Goal: Find specific page/section: Find specific page/section

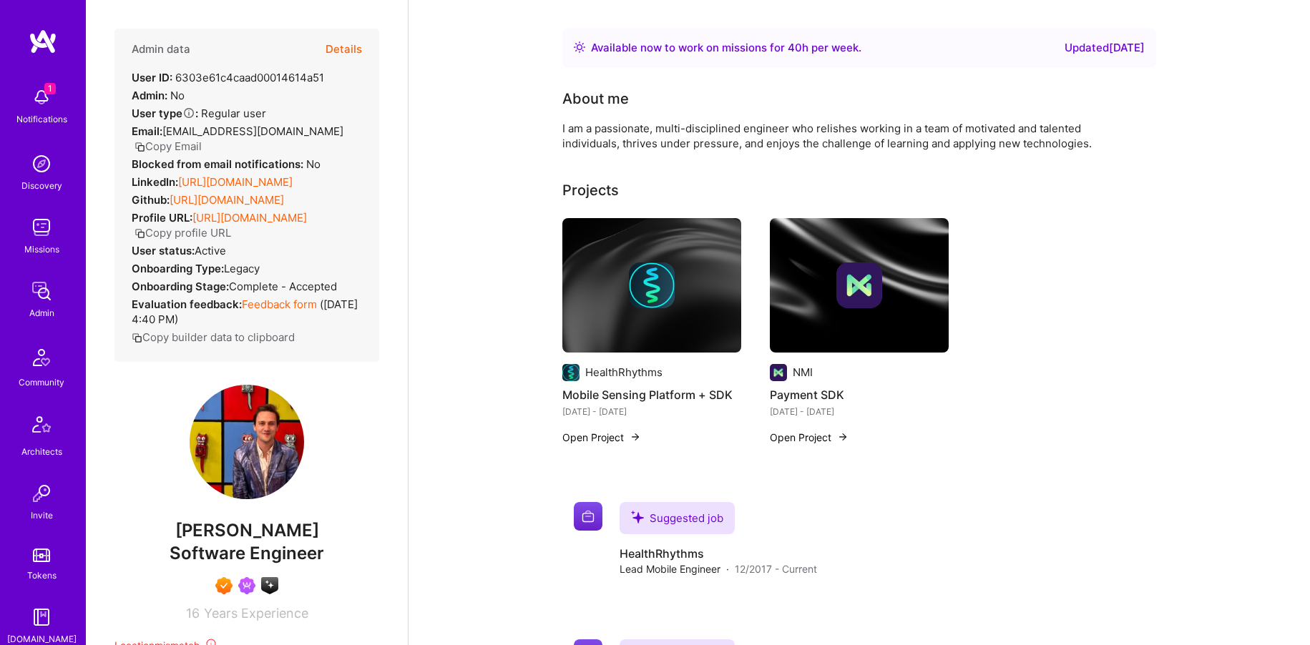
scroll to position [48, 0]
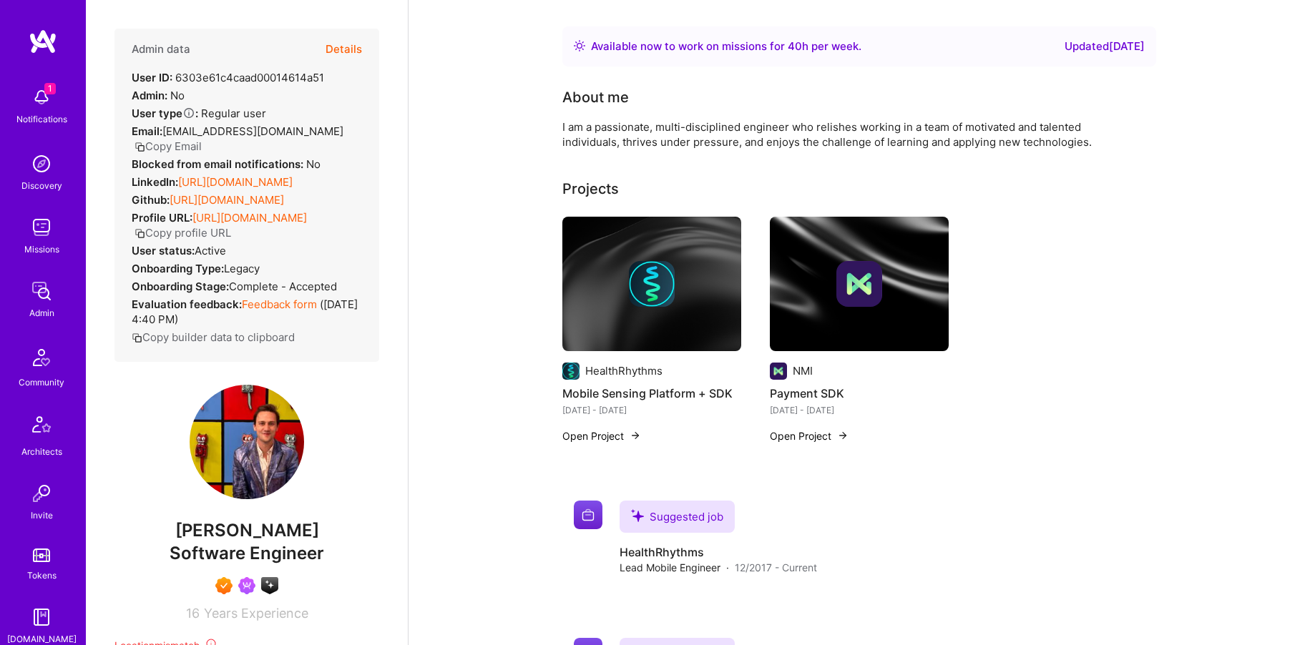
click at [352, 42] on button "Details" at bounding box center [343, 49] width 36 height 41
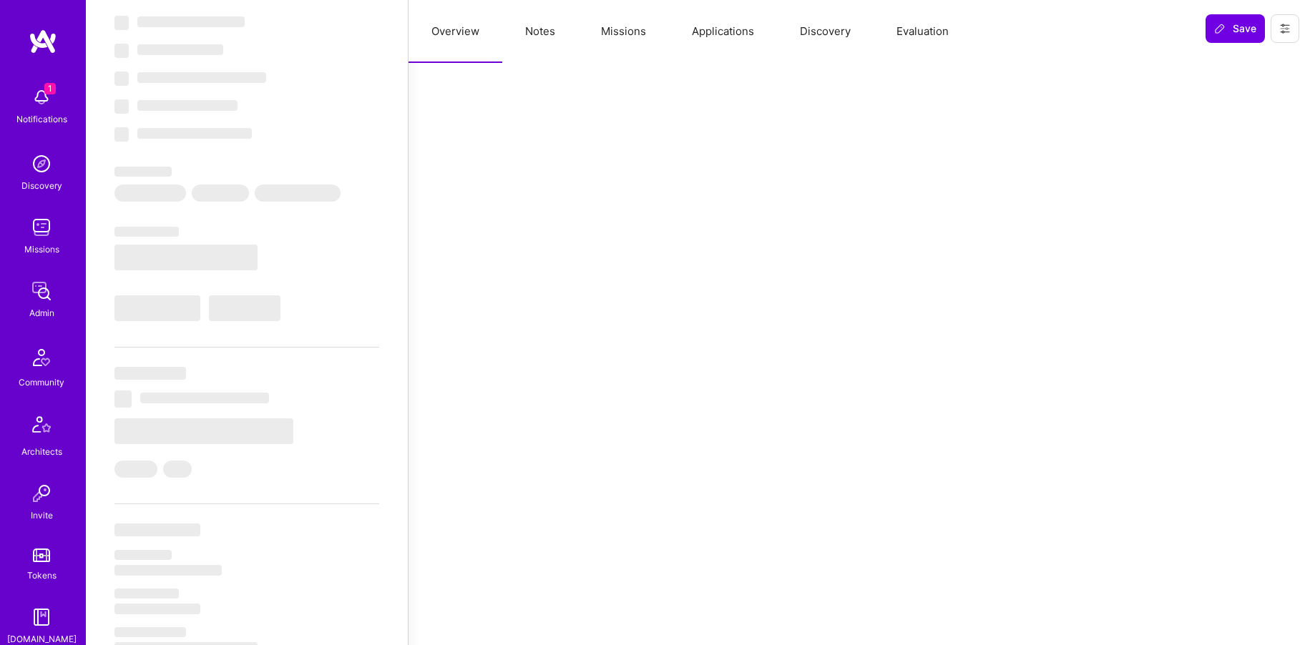
click at [509, 25] on button "Notes" at bounding box center [540, 31] width 76 height 63
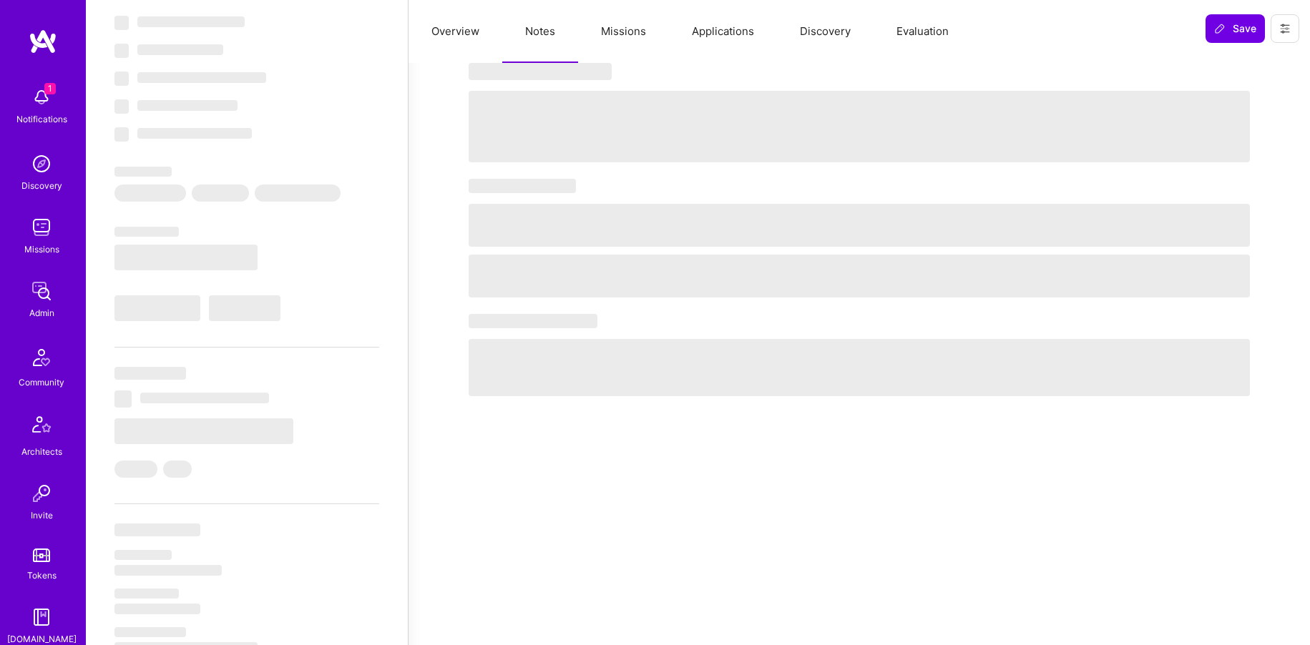
click at [524, 31] on button "Notes" at bounding box center [540, 31] width 76 height 63
select select "Right Now"
select select "7"
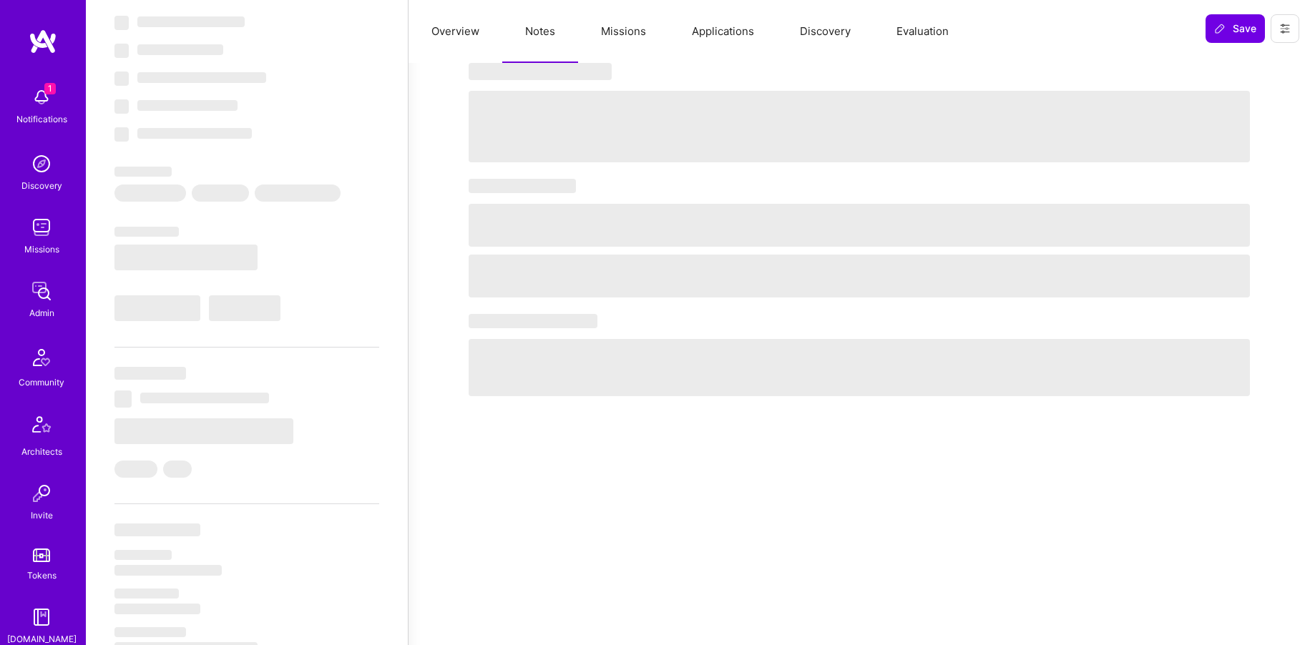
select select "7"
select select "US"
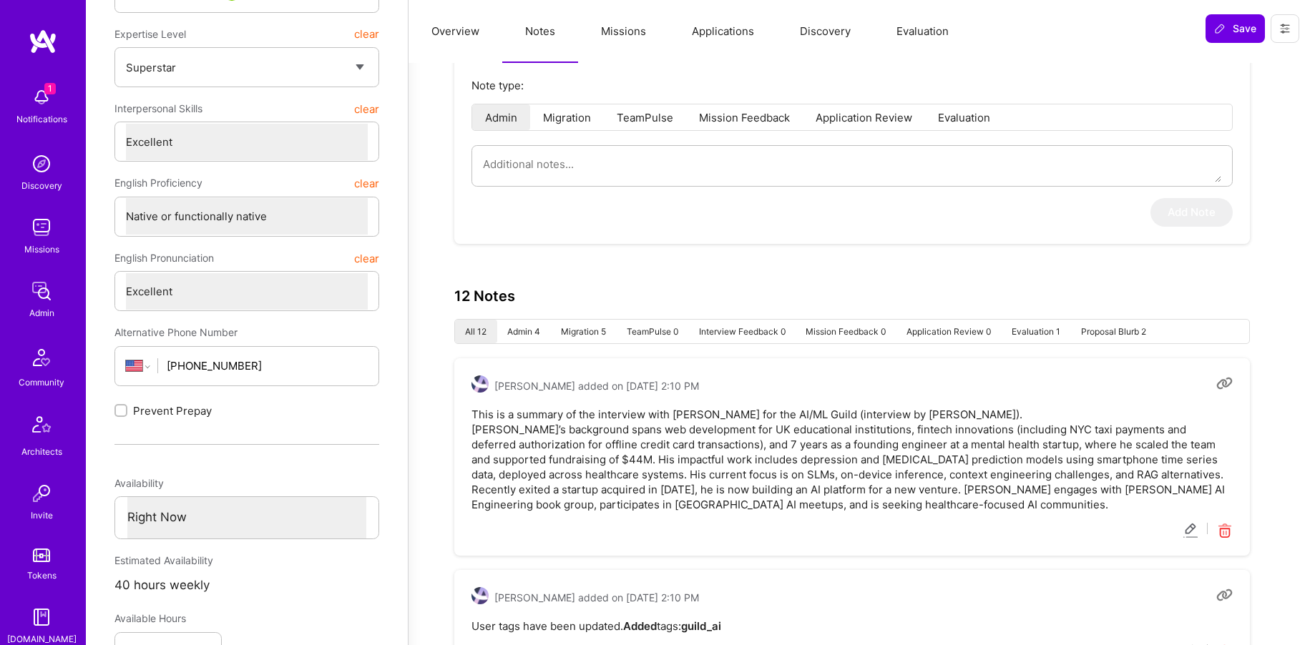
scroll to position [300, 0]
